Goal: Transaction & Acquisition: Book appointment/travel/reservation

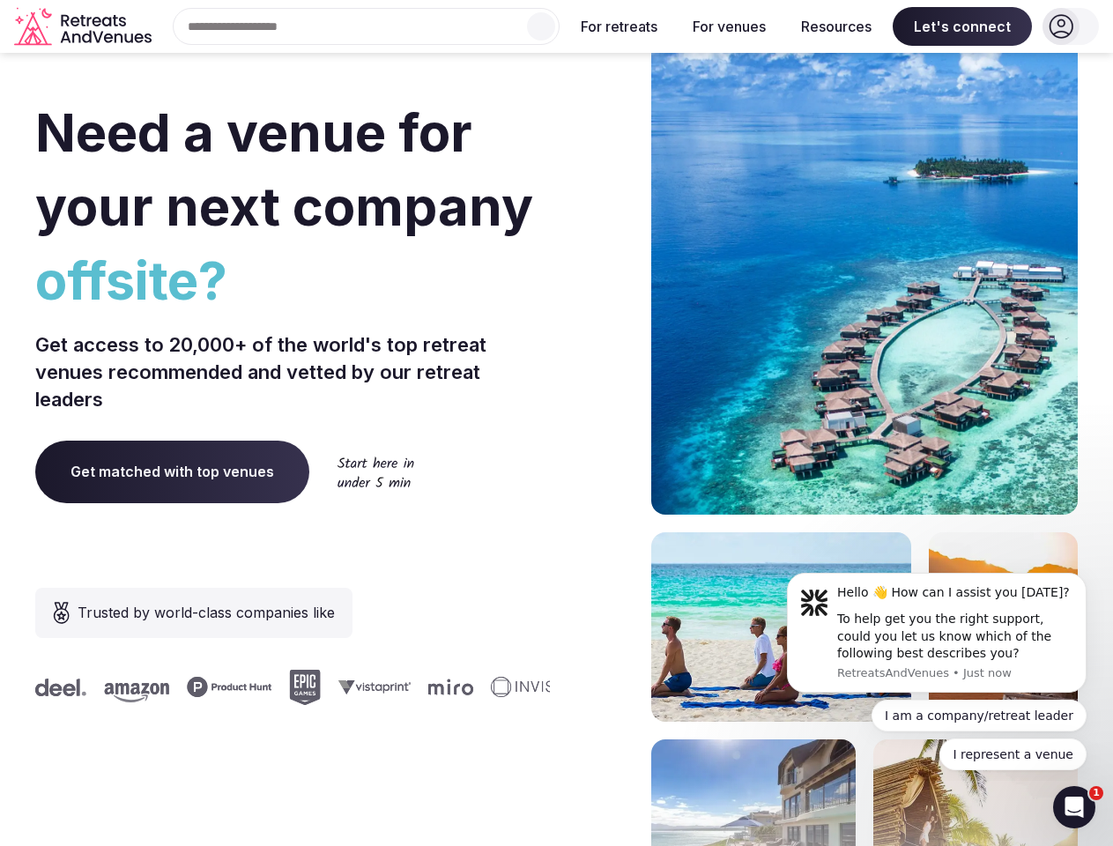
click at [556, 423] on div "Need a venue for your next company offsite? Get access to 20,000+ of the world'…" at bounding box center [556, 527] width 1043 height 1062
click at [367, 26] on div "Search Popular Destinations [GEOGRAPHIC_DATA], [GEOGRAPHIC_DATA] [GEOGRAPHIC_DA…" at bounding box center [359, 26] width 401 height 37
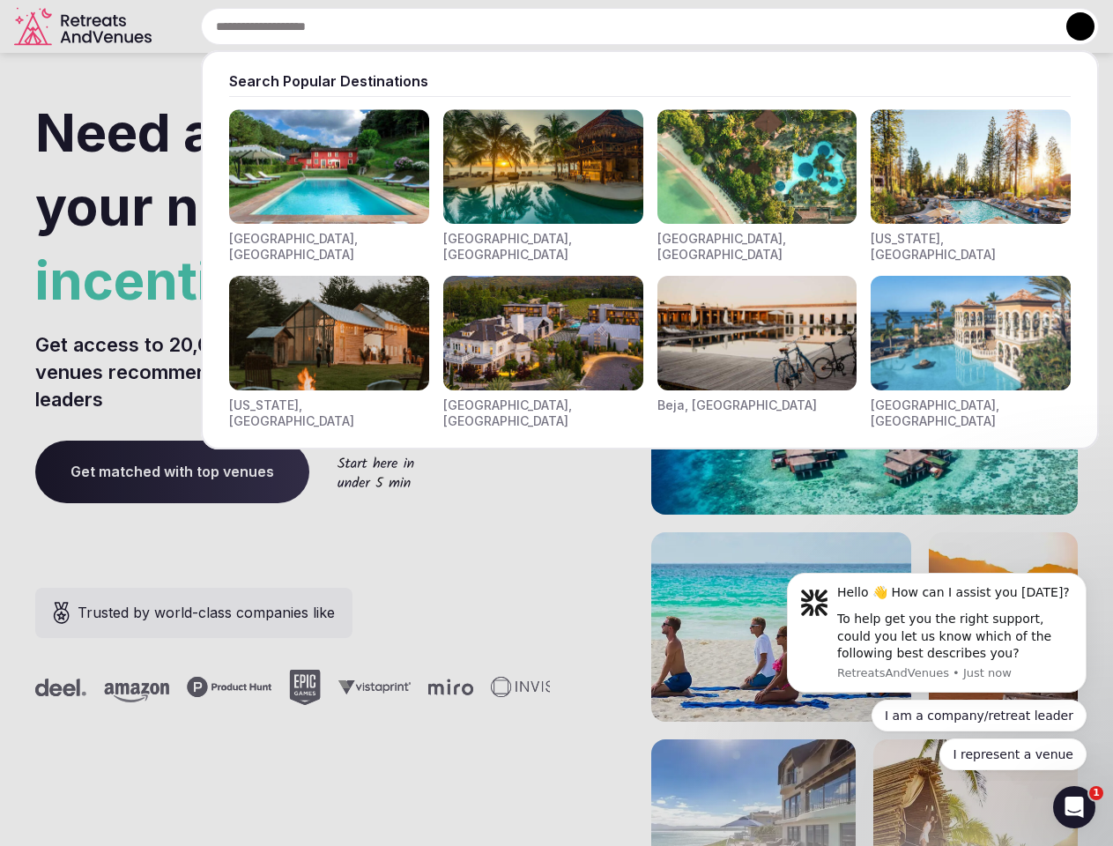
click at [541, 26] on input "text" at bounding box center [650, 26] width 898 height 37
click at [620, 26] on input "text" at bounding box center [650, 26] width 898 height 37
click at [729, 26] on input "text" at bounding box center [650, 26] width 898 height 37
click at [837, 26] on input "text" at bounding box center [650, 26] width 898 height 37
click at [963, 26] on input "text" at bounding box center [650, 26] width 898 height 37
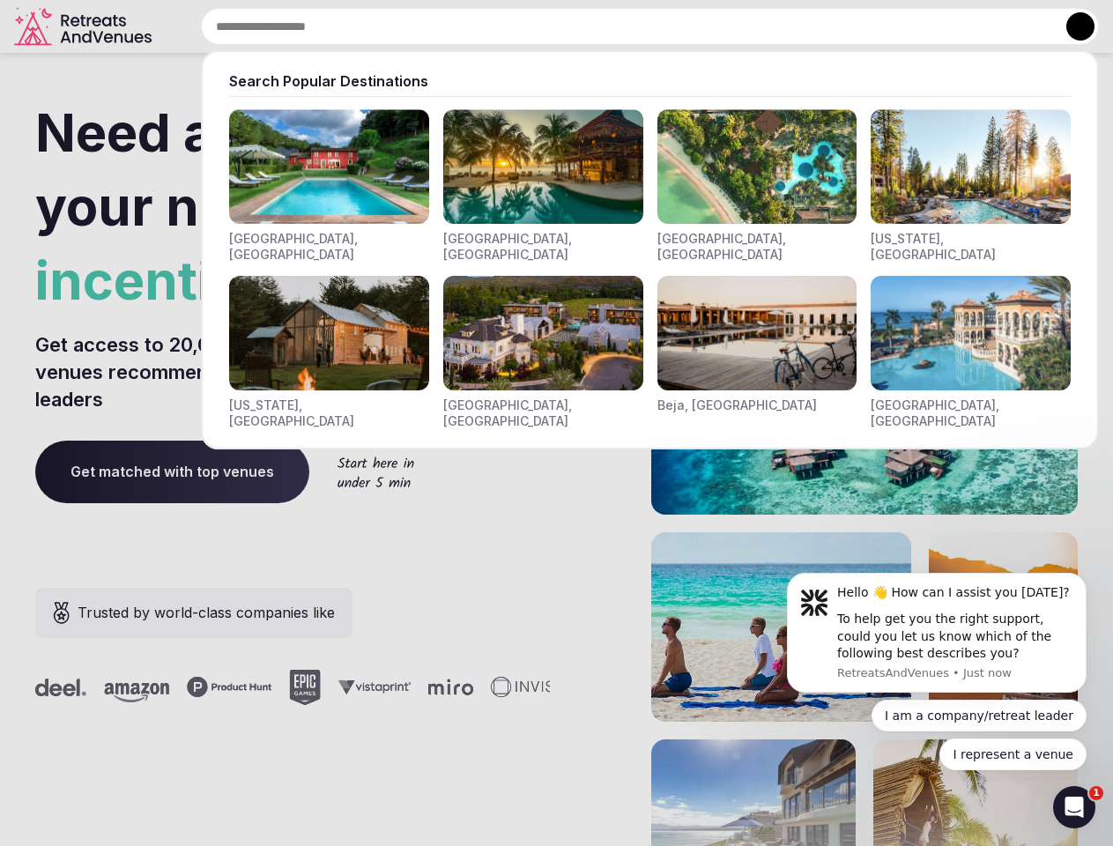
click at [1071, 26] on button at bounding box center [1081, 26] width 28 height 28
